Goal: Navigation & Orientation: Find specific page/section

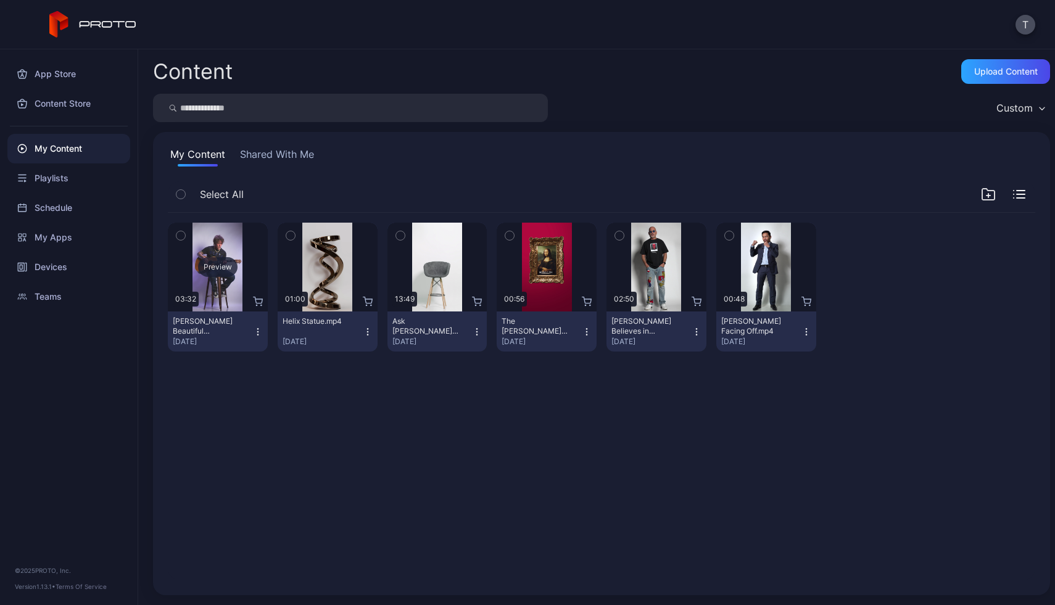
click at [211, 283] on div "Preview" at bounding box center [218, 267] width 100 height 89
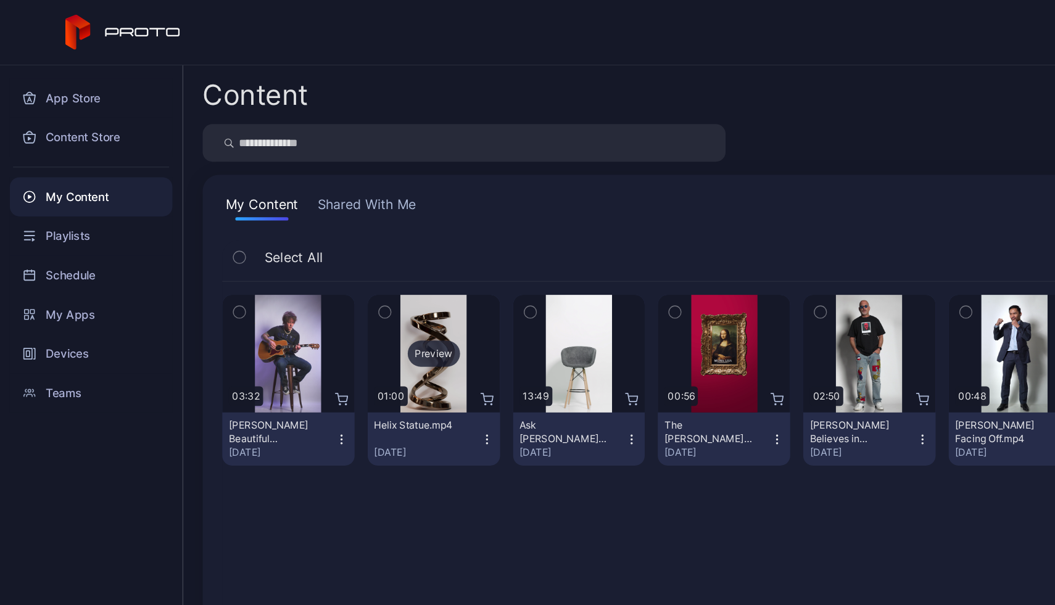
click at [331, 281] on div "Preview" at bounding box center [328, 267] width 100 height 89
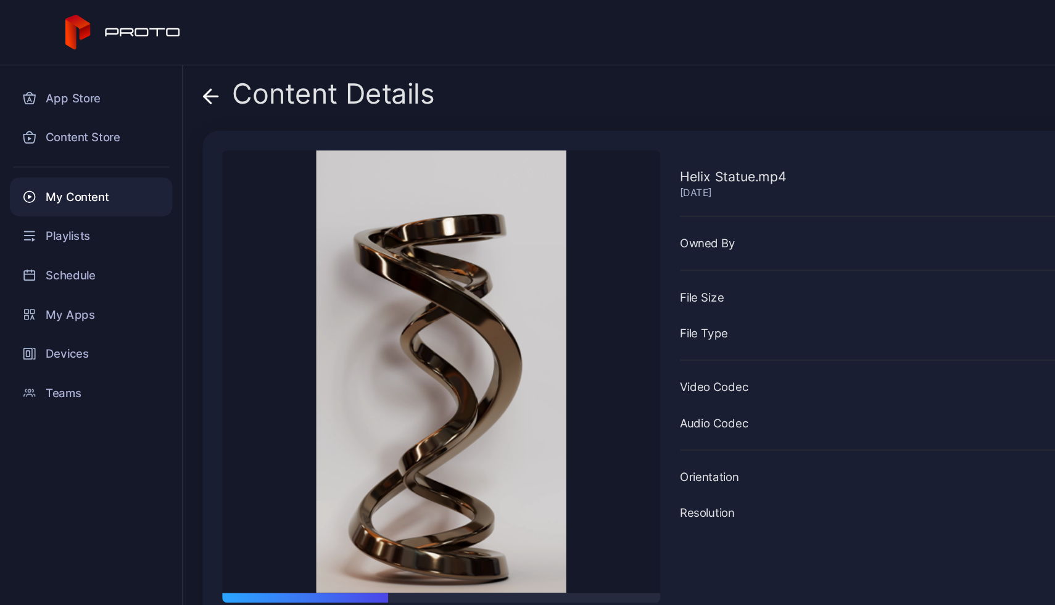
click at [155, 67] on icon at bounding box center [159, 73] width 12 height 12
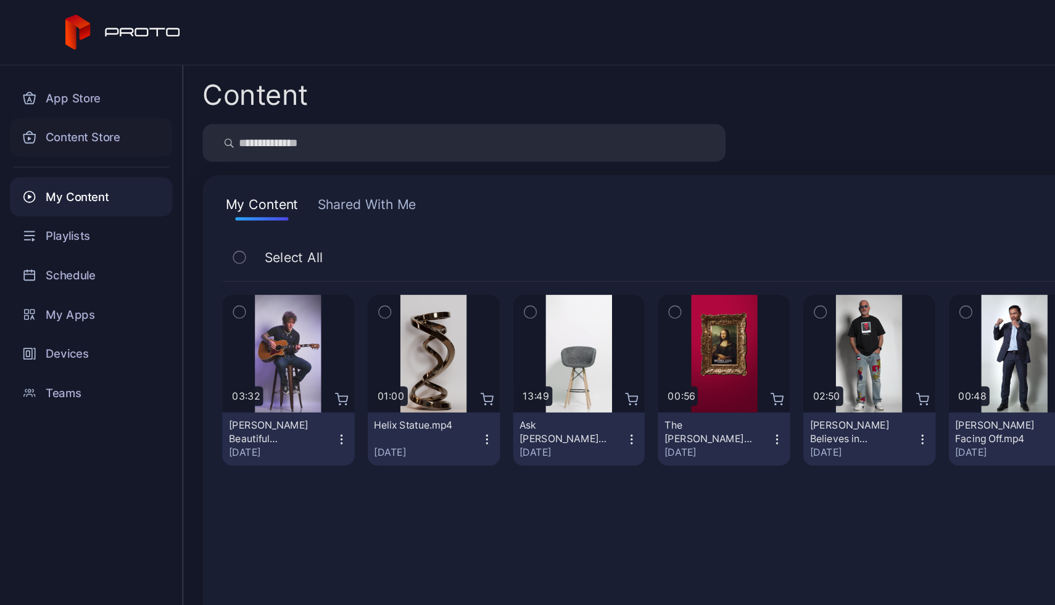
click at [60, 110] on div "Content Store" at bounding box center [68, 104] width 123 height 30
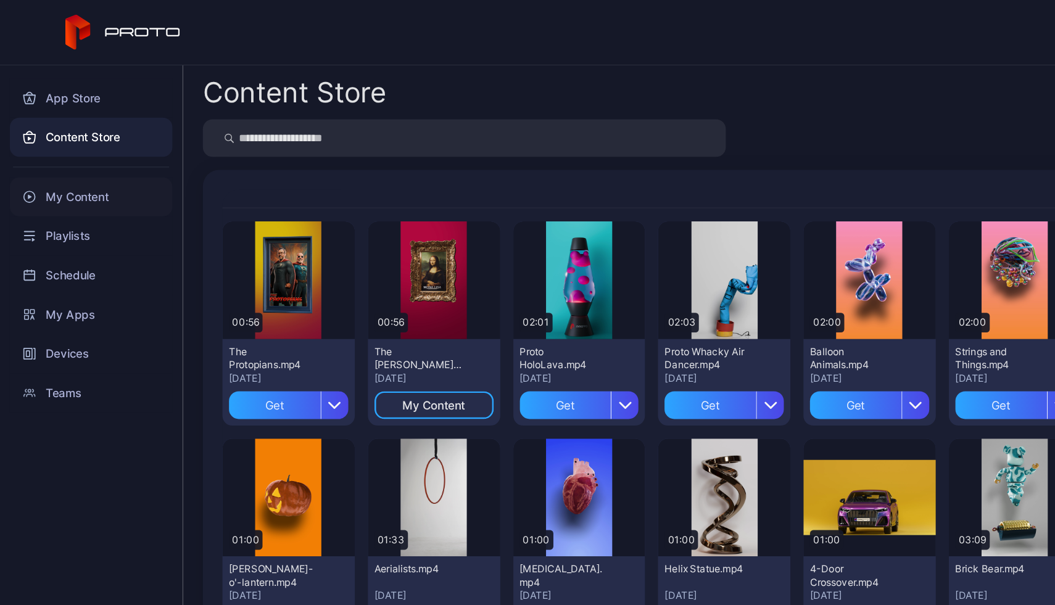
click at [49, 145] on div "My Content" at bounding box center [68, 149] width 123 height 30
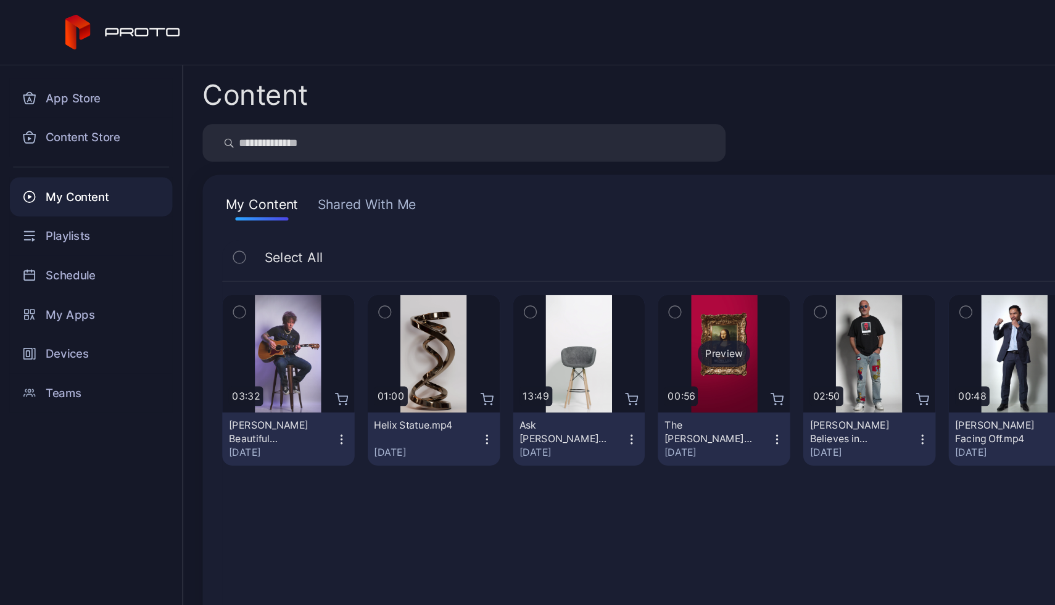
click at [537, 275] on div "Preview" at bounding box center [546, 267] width 39 height 20
